Goal: Task Accomplishment & Management: Use online tool/utility

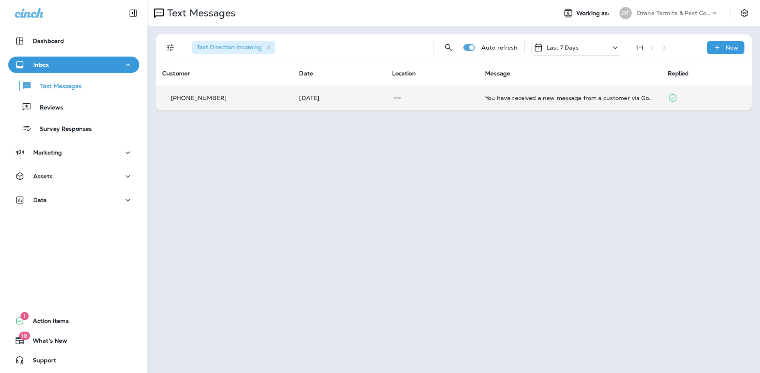
click at [208, 99] on p "[PHONE_NUMBER]" at bounding box center [199, 98] width 56 height 7
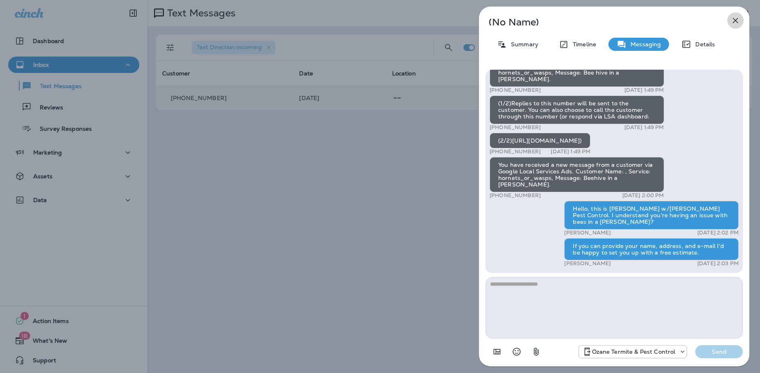
click at [735, 23] on icon "button" at bounding box center [735, 21] width 10 height 10
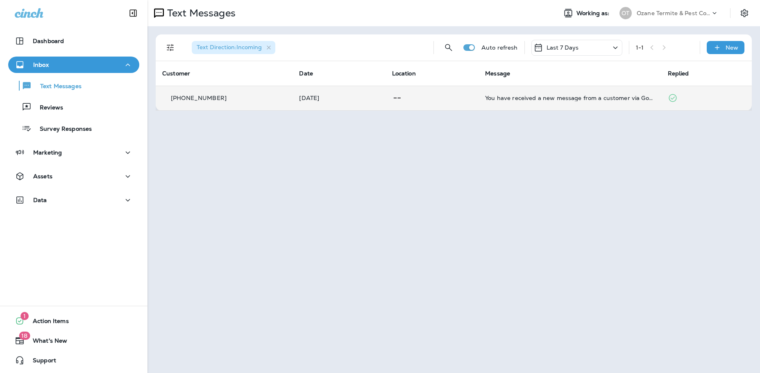
click at [386, 104] on td at bounding box center [432, 98] width 93 height 25
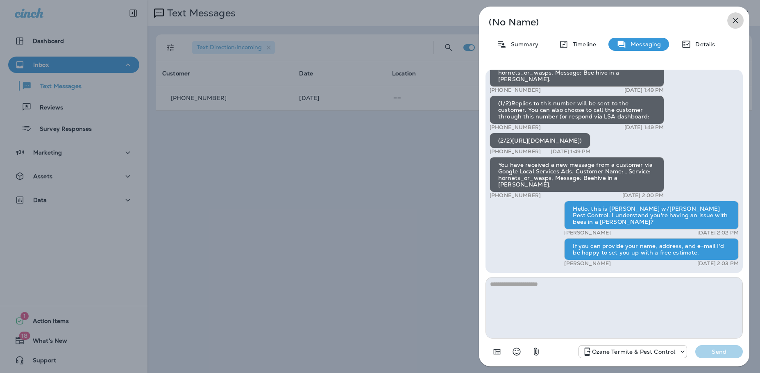
click at [735, 25] on icon "button" at bounding box center [735, 21] width 10 height 10
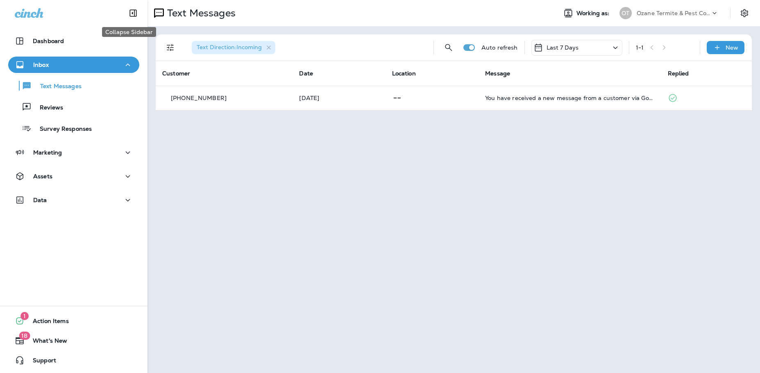
click at [122, 14] on button "Collapse Sidebar" at bounding box center [133, 13] width 23 height 16
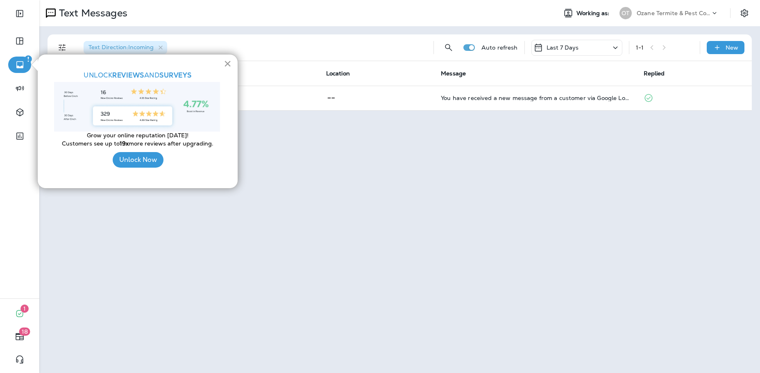
click at [228, 64] on button "×" at bounding box center [228, 63] width 8 height 13
